Goal: Task Accomplishment & Management: Manage account settings

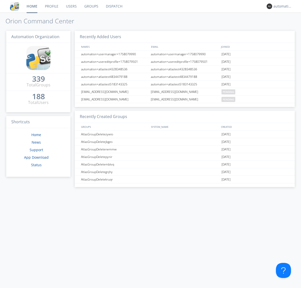
click at [114, 6] on link "Dispatch" at bounding box center [114, 6] width 24 height 13
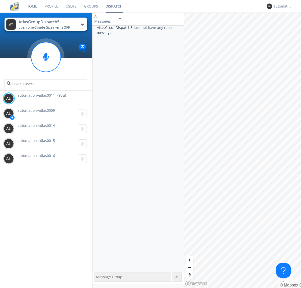
click at [82, 24] on div "button" at bounding box center [83, 25] width 4 height 2
click at [0, 0] on span "AtlasGroupDispatch6" at bounding box center [0, 0] width 0 height 0
click at [82, 24] on div "button" at bounding box center [83, 25] width 4 height 2
click at [0, 0] on span "AtlasGroupDispatch5" at bounding box center [0, 0] width 0 height 0
click at [282, 6] on div "automation+atlas0011" at bounding box center [283, 6] width 19 height 5
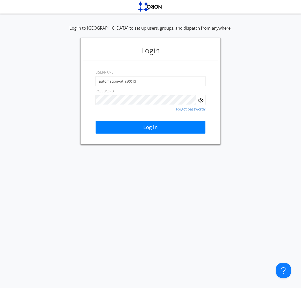
type input "automation+atlas0013"
click at [151, 127] on button "Log in" at bounding box center [151, 127] width 110 height 13
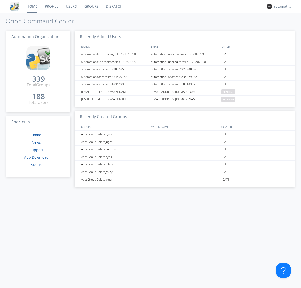
click at [114, 6] on link "Dispatch" at bounding box center [114, 6] width 24 height 13
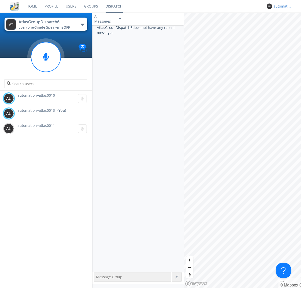
click at [282, 6] on div "automation+atlas0013" at bounding box center [283, 6] width 19 height 5
click at [286, 26] on div "Log Out" at bounding box center [286, 26] width 26 height 9
